Goal: Transaction & Acquisition: Purchase product/service

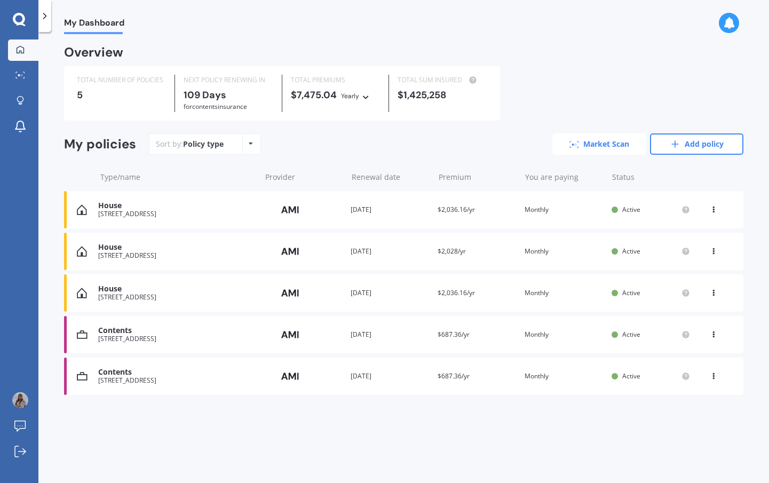
click at [602, 148] on link "Market Scan" at bounding box center [598, 143] width 93 height 21
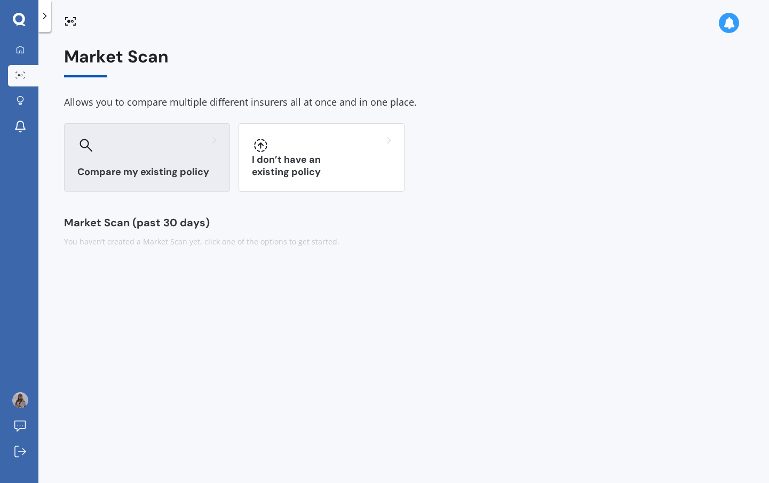
click at [190, 162] on div "Compare my existing policy" at bounding box center [147, 157] width 166 height 68
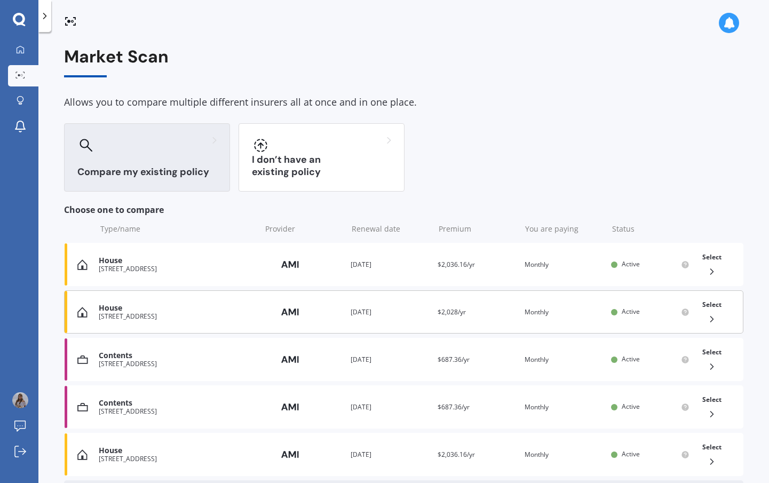
scroll to position [17, 0]
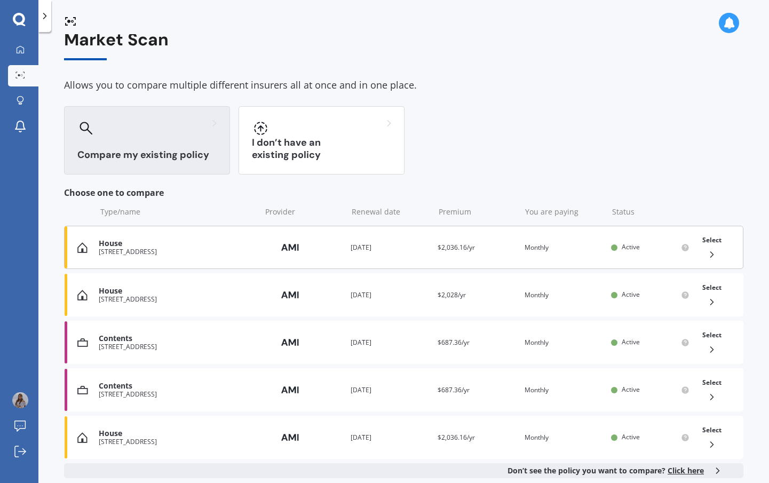
click at [424, 260] on div "House [STREET_ADDRESS] Provider Renewal date [DATE] Premium $2,036.16/yr You ar…" at bounding box center [403, 247] width 679 height 43
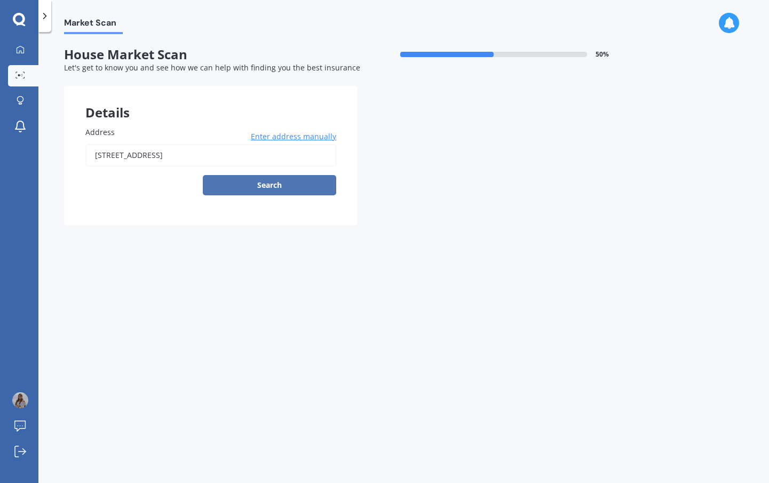
click at [299, 185] on button "Search" at bounding box center [269, 185] width 133 height 20
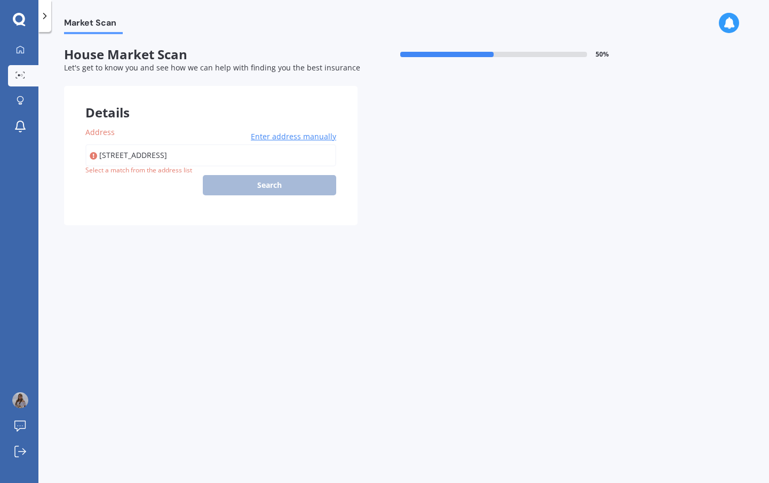
type input "[STREET_ADDRESS]"
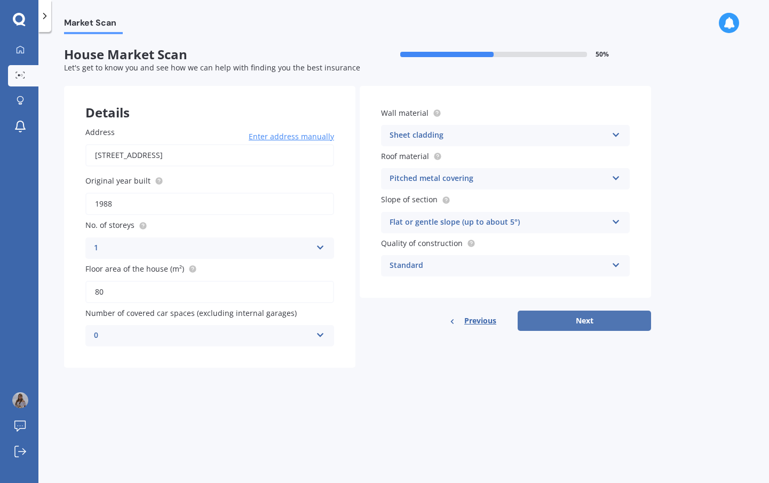
click at [603, 325] on button "Next" at bounding box center [584, 321] width 133 height 20
select select "22"
select select "08"
select select "1987"
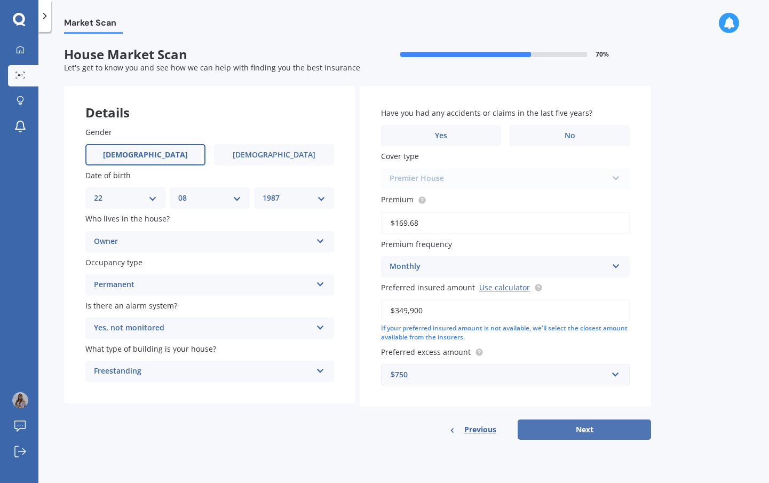
click at [591, 420] on button "Next" at bounding box center [584, 430] width 133 height 20
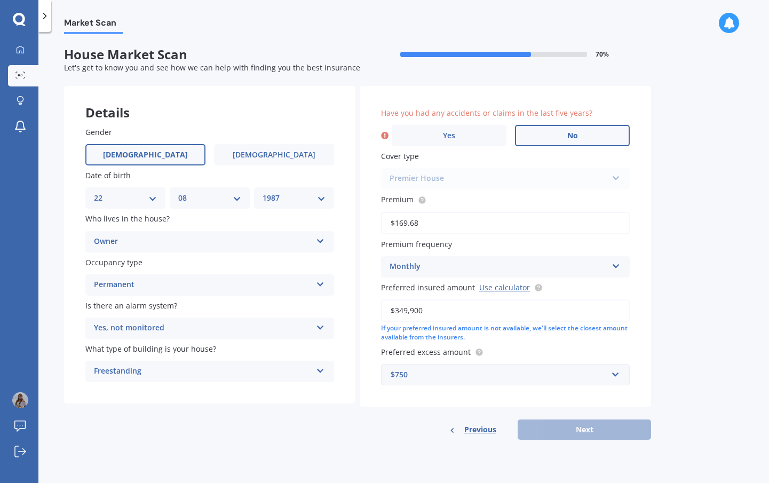
click at [593, 125] on label "No" at bounding box center [572, 135] width 115 height 21
click at [0, 0] on input "No" at bounding box center [0, 0] width 0 height 0
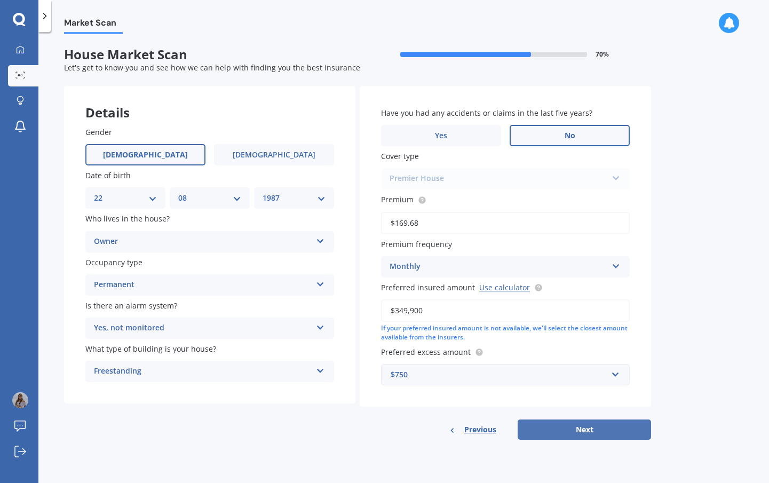
click at [590, 431] on button "Next" at bounding box center [584, 430] width 133 height 20
select select "22"
select select "08"
select select "1987"
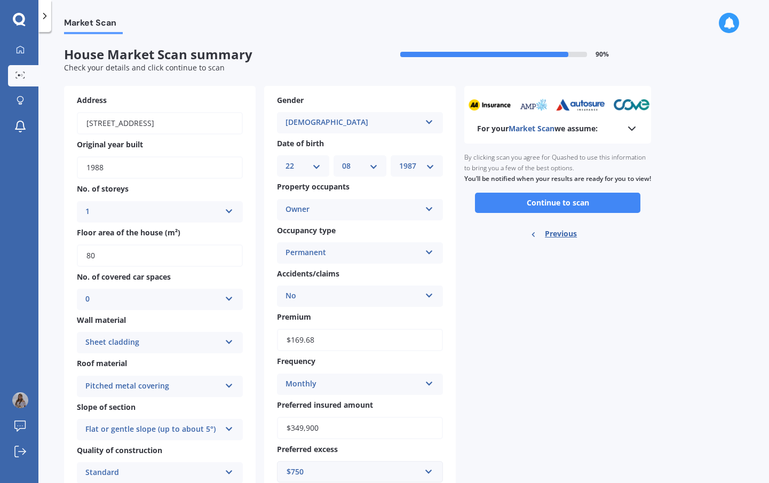
click at [570, 193] on div "By clicking scan you agree for Quashed to use this information to bring you a f…" at bounding box center [557, 168] width 187 height 49
click at [573, 204] on button "Continue to scan" at bounding box center [557, 203] width 165 height 20
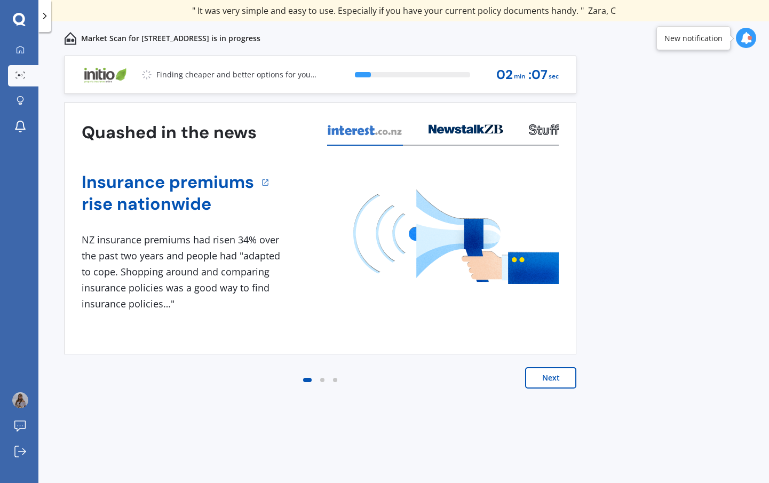
click at [753, 36] on div at bounding box center [746, 38] width 20 height 20
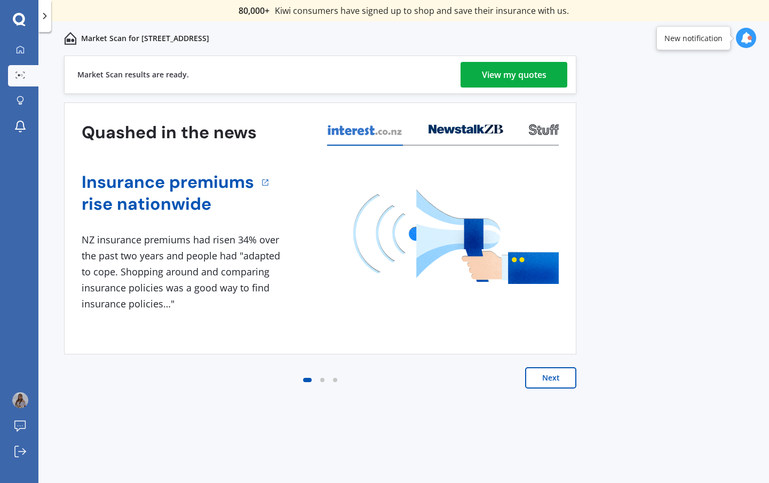
click at [489, 70] on div "View my quotes" at bounding box center [514, 75] width 65 height 26
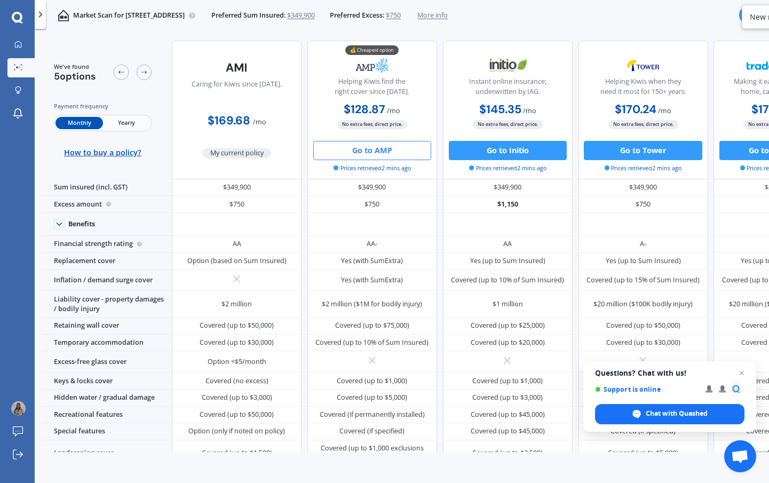
click at [374, 145] on button "Go to AMP" at bounding box center [372, 150] width 118 height 19
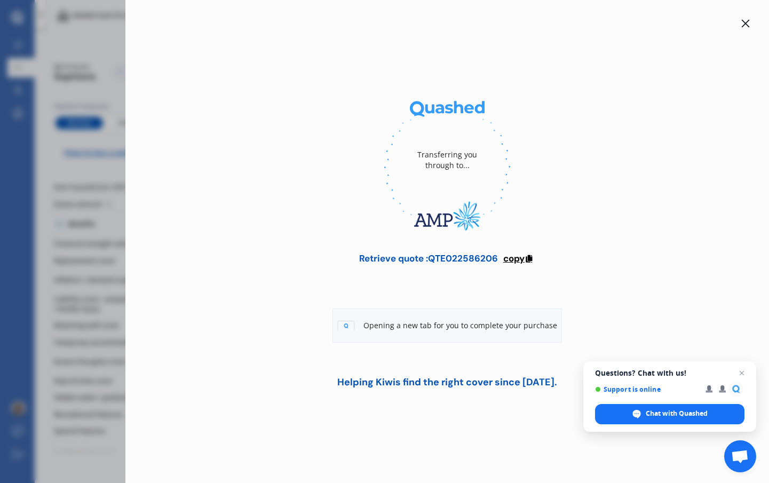
click at [525, 261] on span "copy" at bounding box center [513, 258] width 21 height 12
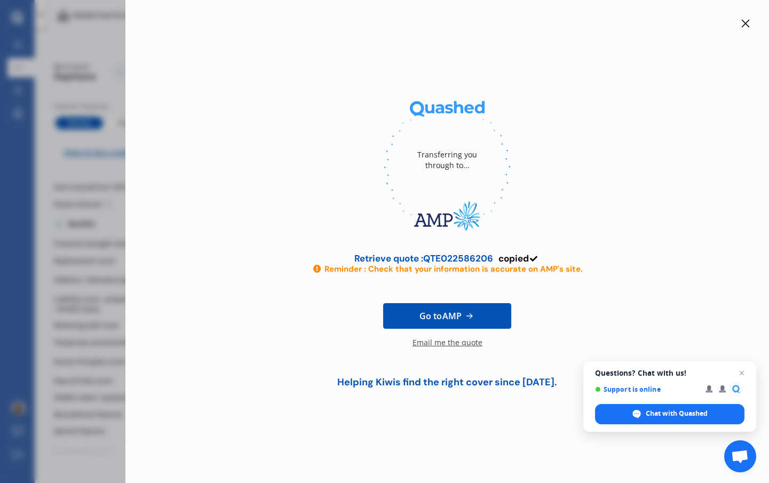
click at [472, 315] on icon at bounding box center [469, 316] width 6 height 6
click at [123, 48] on div "Transferring you through to... Retrieve quote : QTE022586206 copied Reminder : …" at bounding box center [384, 241] width 769 height 483
click at [739, 25] on div at bounding box center [745, 23] width 13 height 13
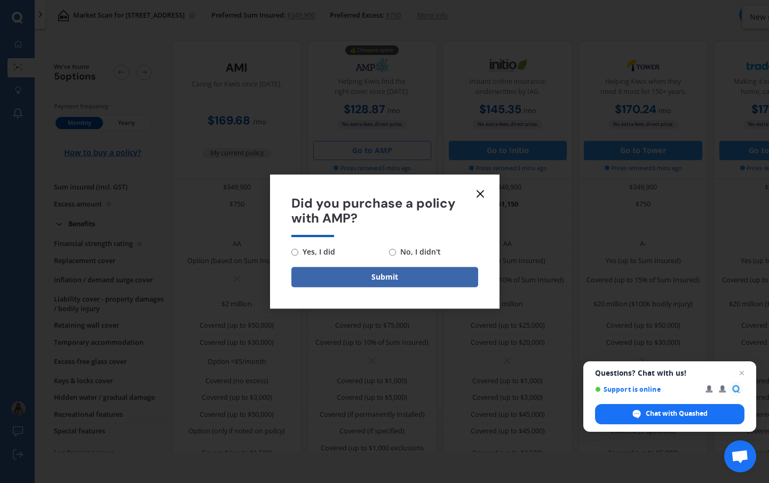
click at [327, 252] on span "Yes, I did" at bounding box center [316, 252] width 37 height 13
click at [298, 252] on input "Yes, I did" at bounding box center [294, 252] width 7 height 7
radio input "true"
click at [363, 279] on button "Submit" at bounding box center [384, 277] width 187 height 20
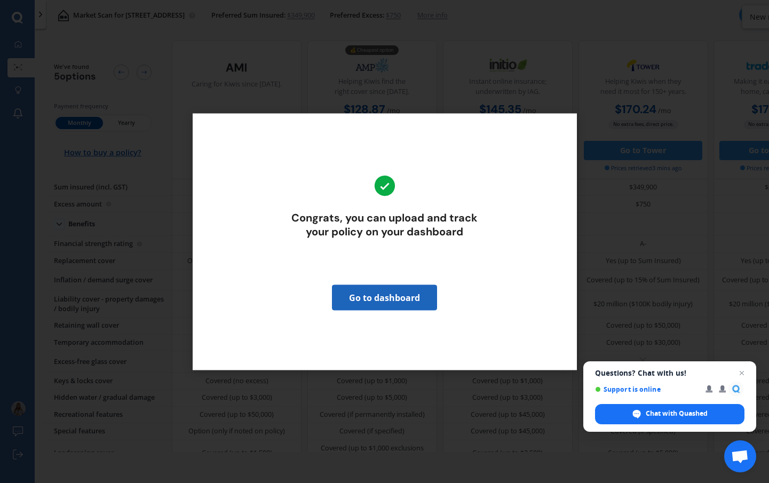
click at [380, 306] on link "Go to dashboard" at bounding box center [384, 297] width 105 height 26
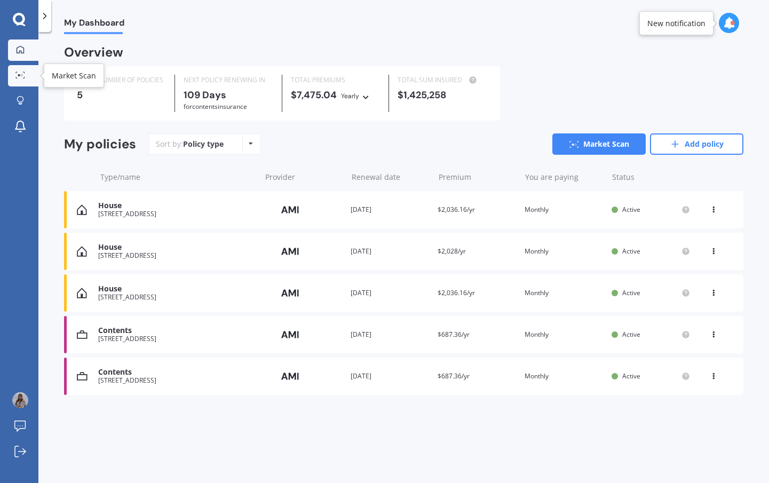
click at [20, 76] on circle at bounding box center [19, 75] width 2 height 2
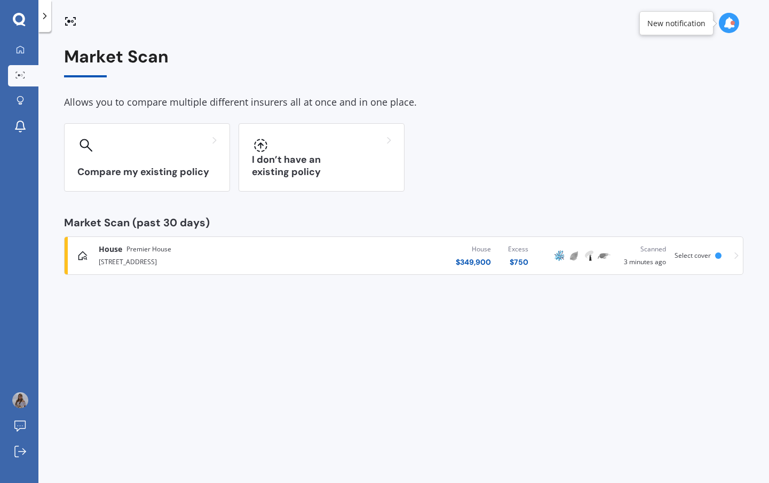
click at [281, 260] on div "[STREET_ADDRESS]" at bounding box center [203, 261] width 209 height 13
